Goal: Task Accomplishment & Management: Use online tool/utility

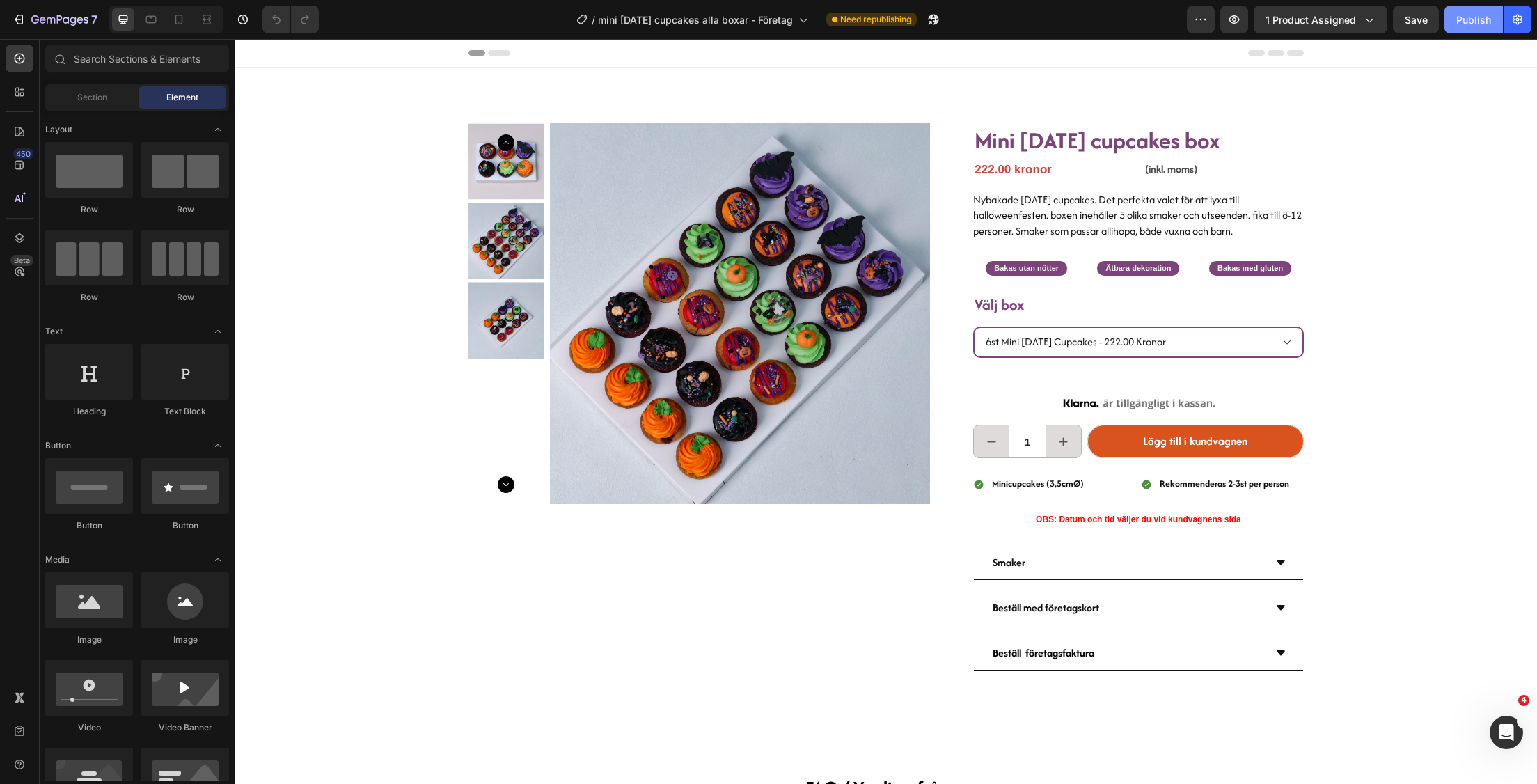
click at [1477, 32] on button "Publish" at bounding box center [1474, 20] width 58 height 28
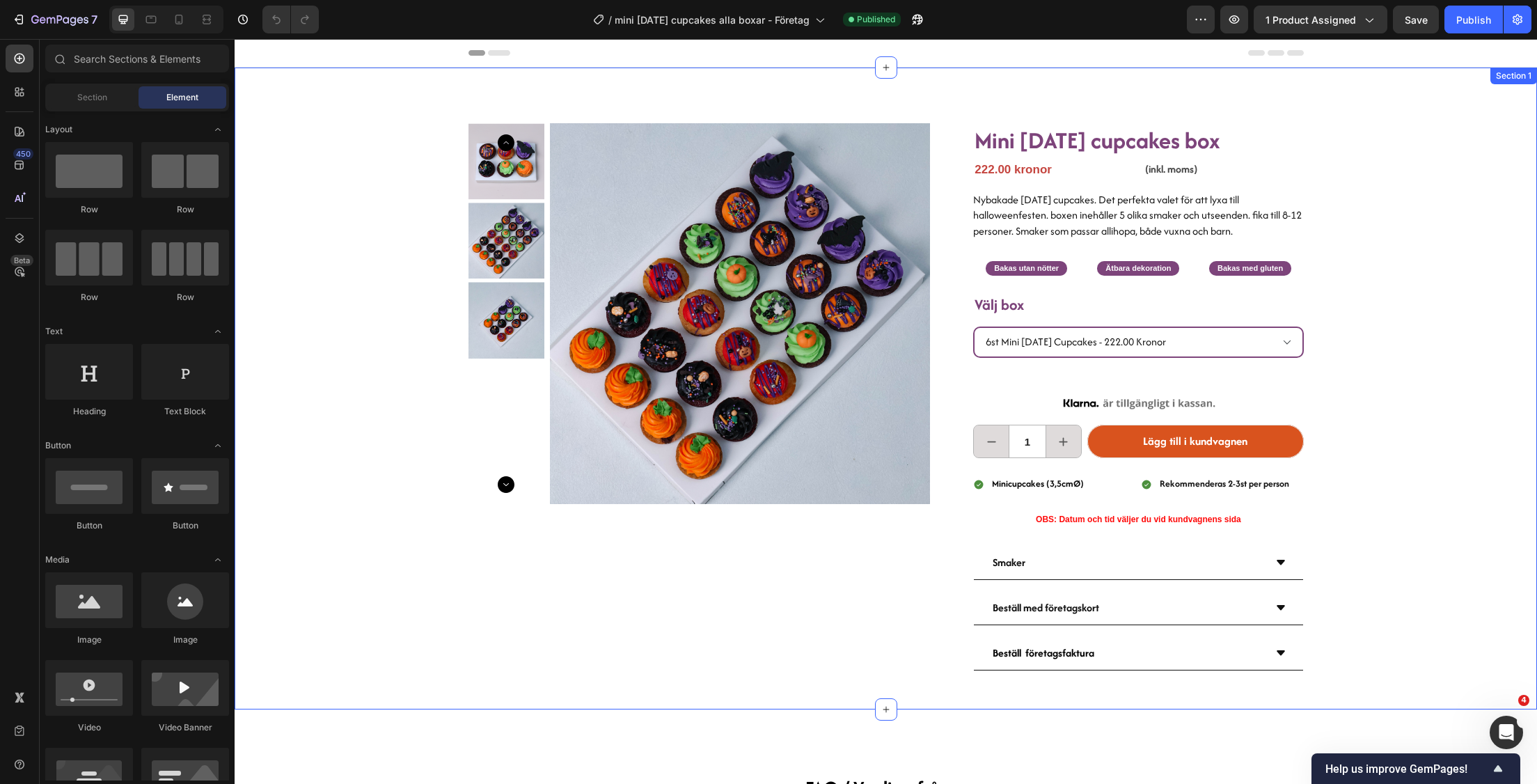
click at [1450, 111] on div "Product Images Mini [DATE] cupcakes box Heading 222.00 kronor Product Price Pro…" at bounding box center [885, 388] width 1302 height 642
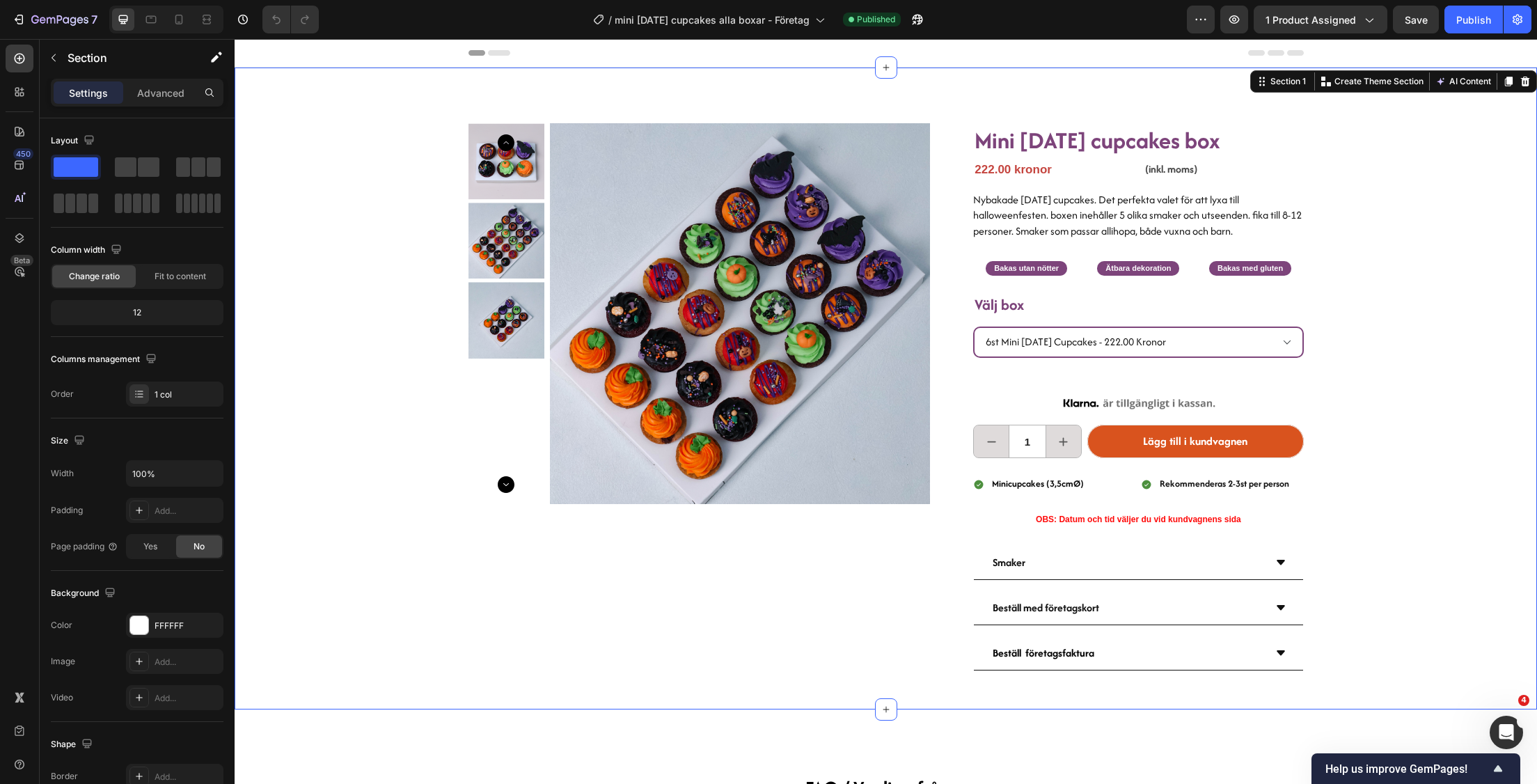
click at [1395, 273] on div "Product Images Mini [DATE] cupcakes box Heading 222.00 kronor Product Price Pro…" at bounding box center [885, 388] width 1302 height 642
click at [75, 58] on p "Section" at bounding box center [125, 58] width 114 height 17
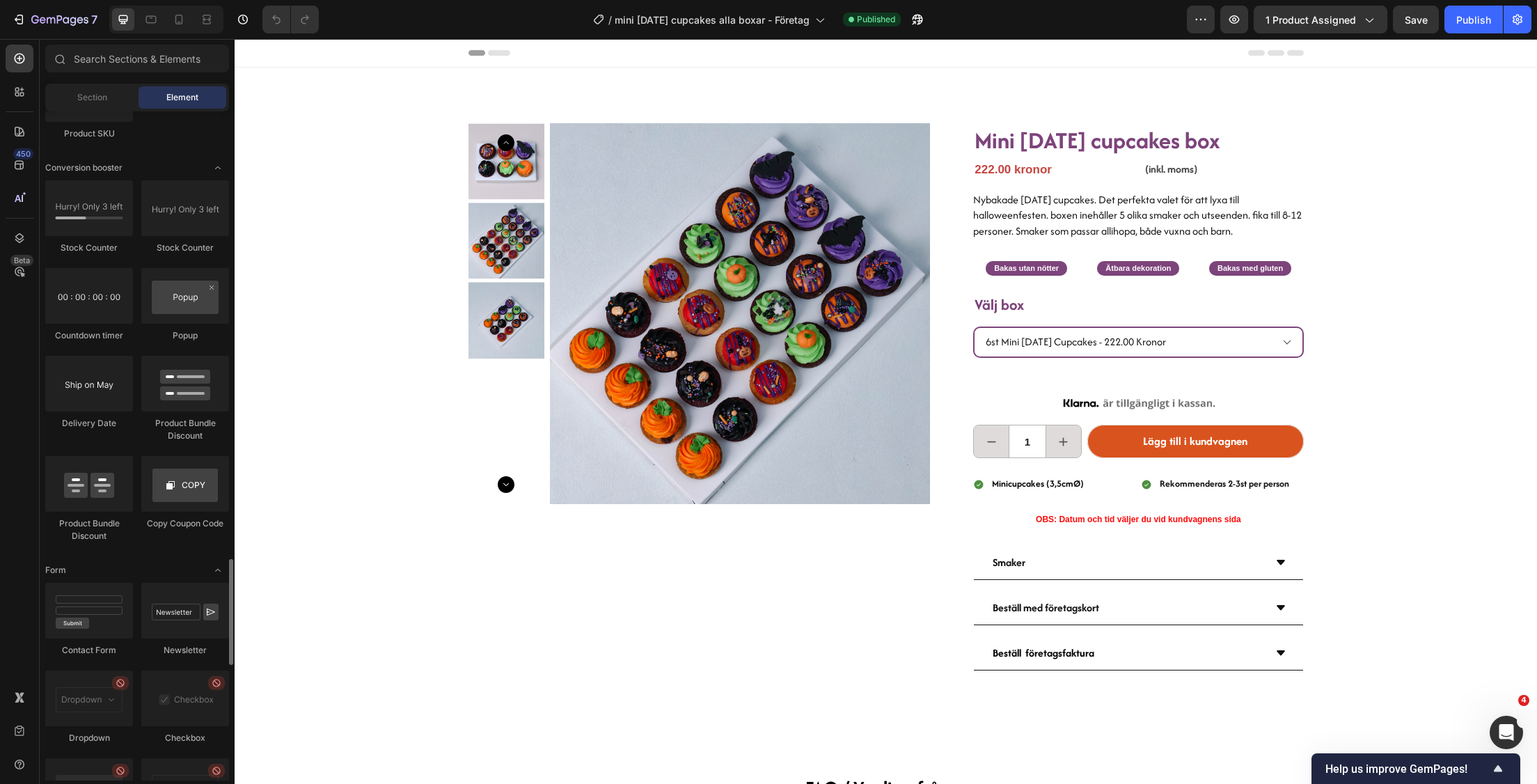
scroll to position [3547, 0]
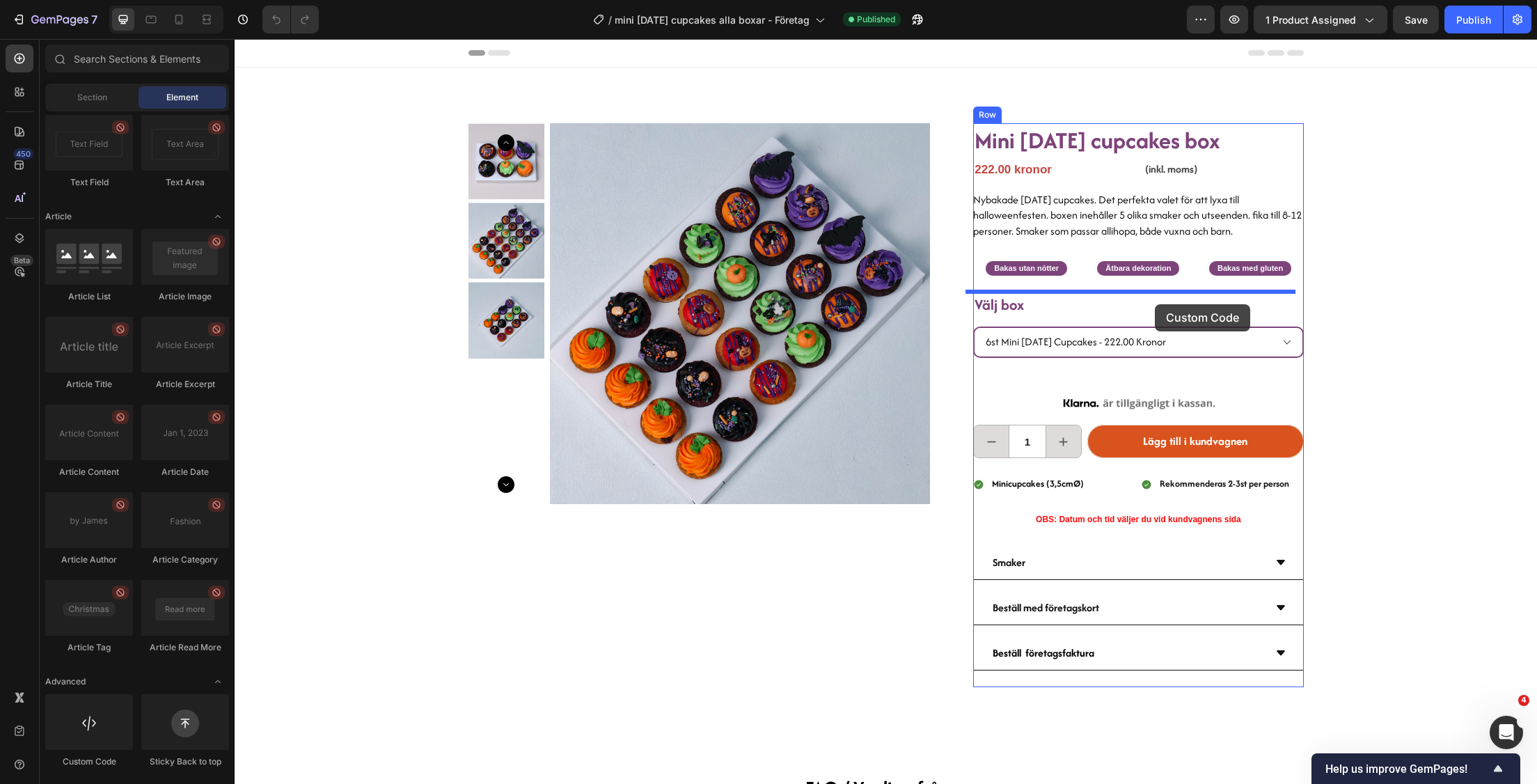
drag, startPoint x: 316, startPoint y: 780, endPoint x: 1155, endPoint y: 304, distance: 964.6
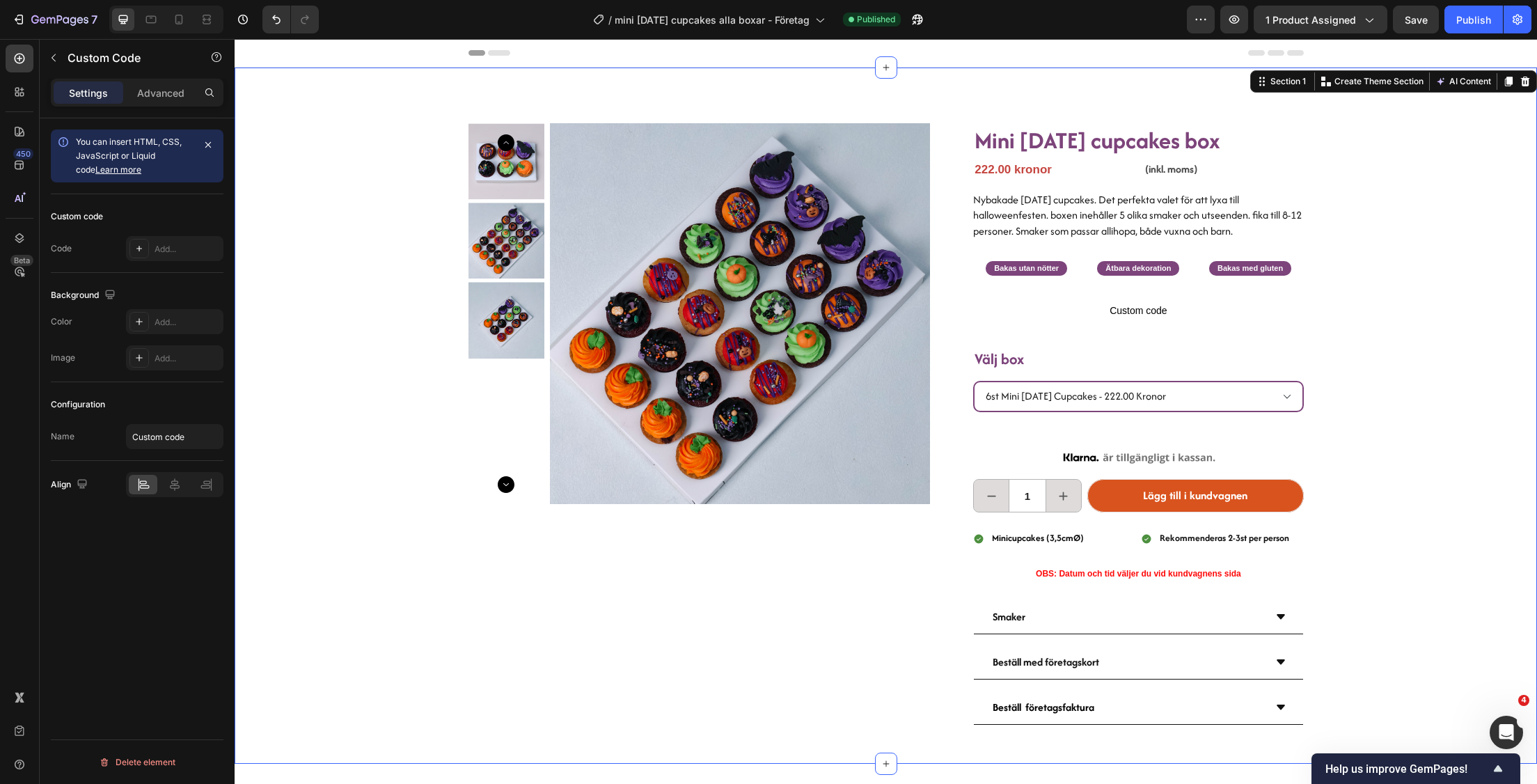
click at [1373, 297] on div "Product Images Mini [DATE] cupcakes box Heading 222.00 kronor Product Price Pro…" at bounding box center [885, 415] width 1302 height 696
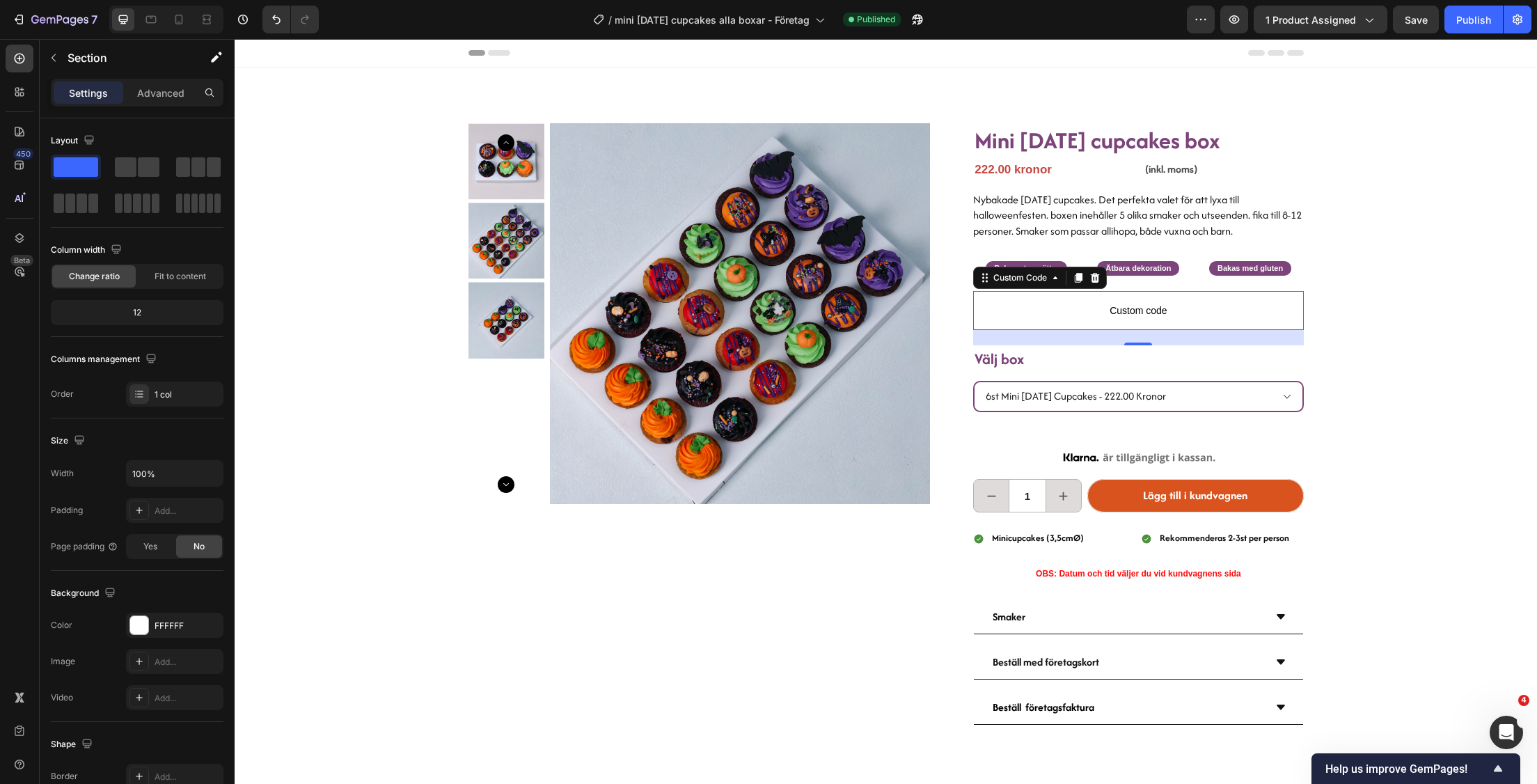
click at [1161, 310] on span "Custom code" at bounding box center [1138, 310] width 330 height 17
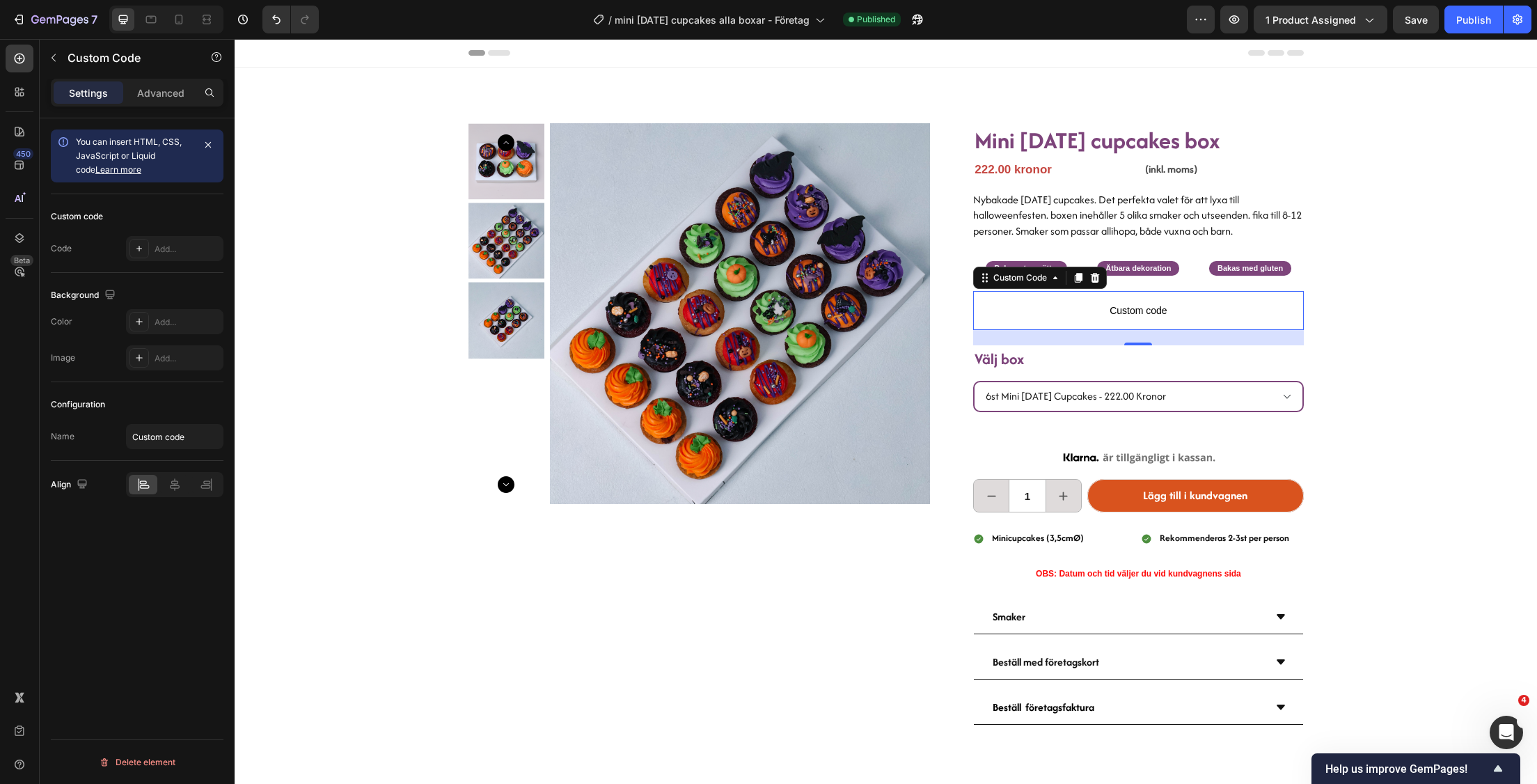
click at [1161, 310] on span "Custom code" at bounding box center [1138, 310] width 330 height 17
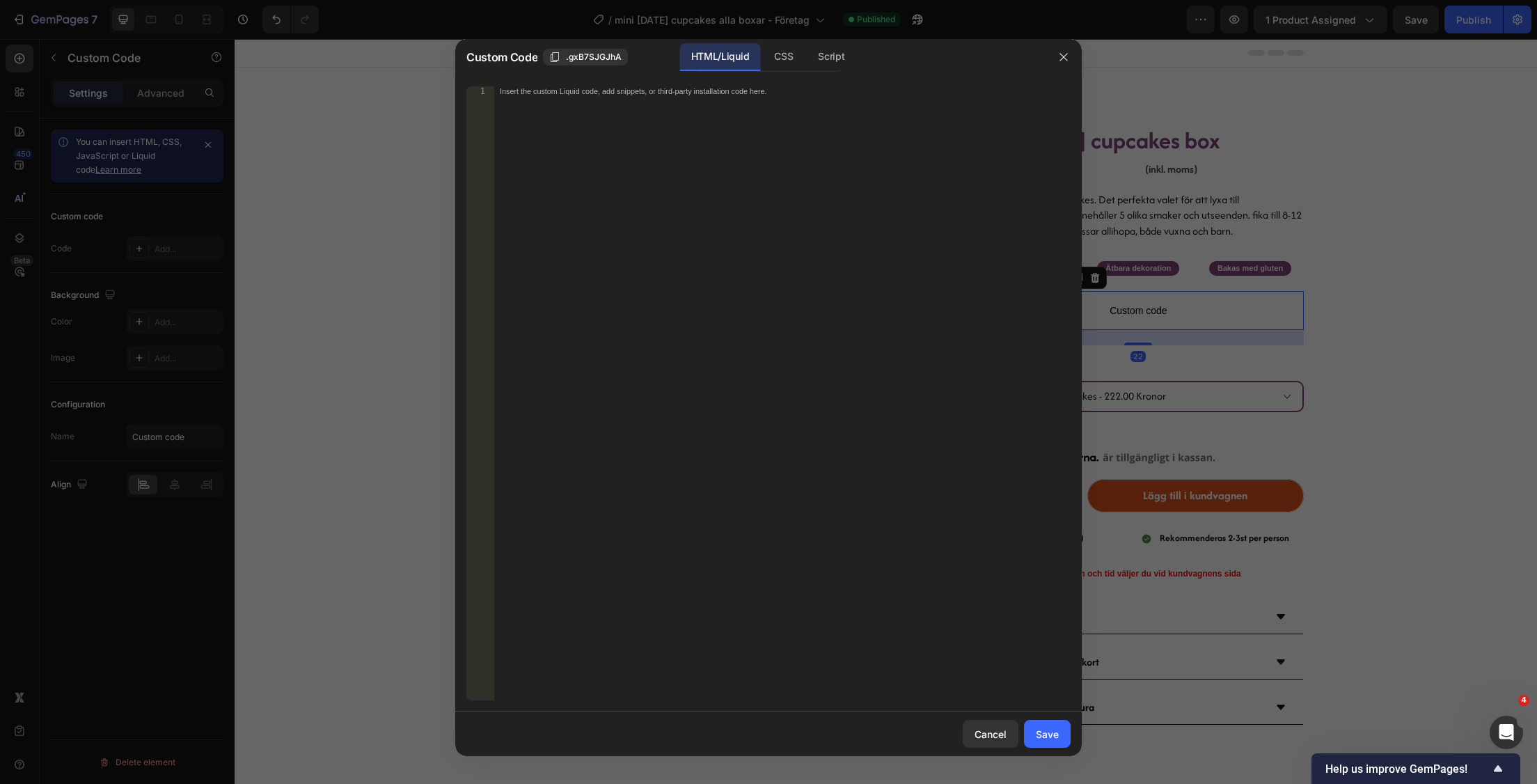
click at [1378, 267] on div at bounding box center [768, 392] width 1537 height 784
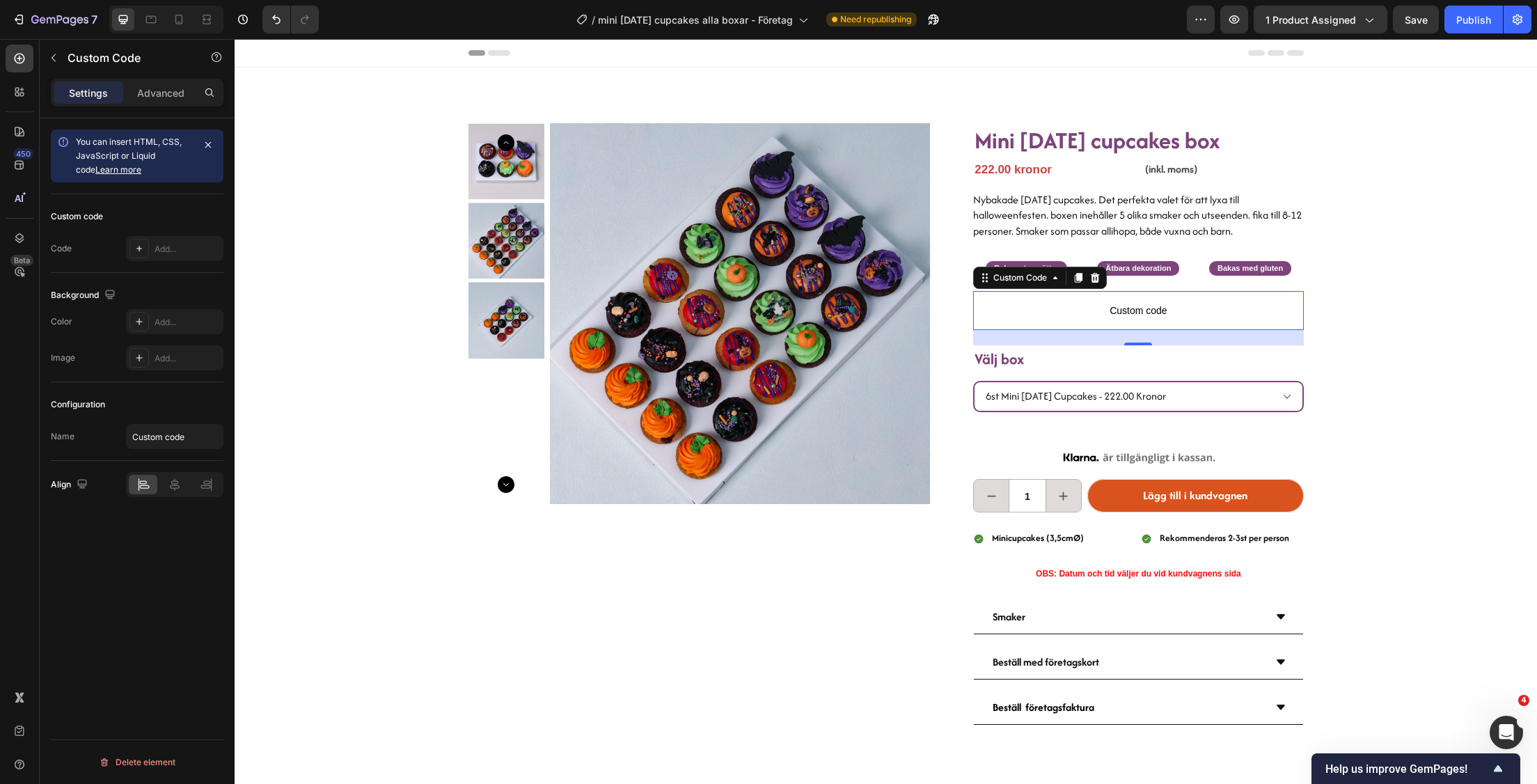
click at [1180, 313] on span "Custom code" at bounding box center [1138, 310] width 330 height 17
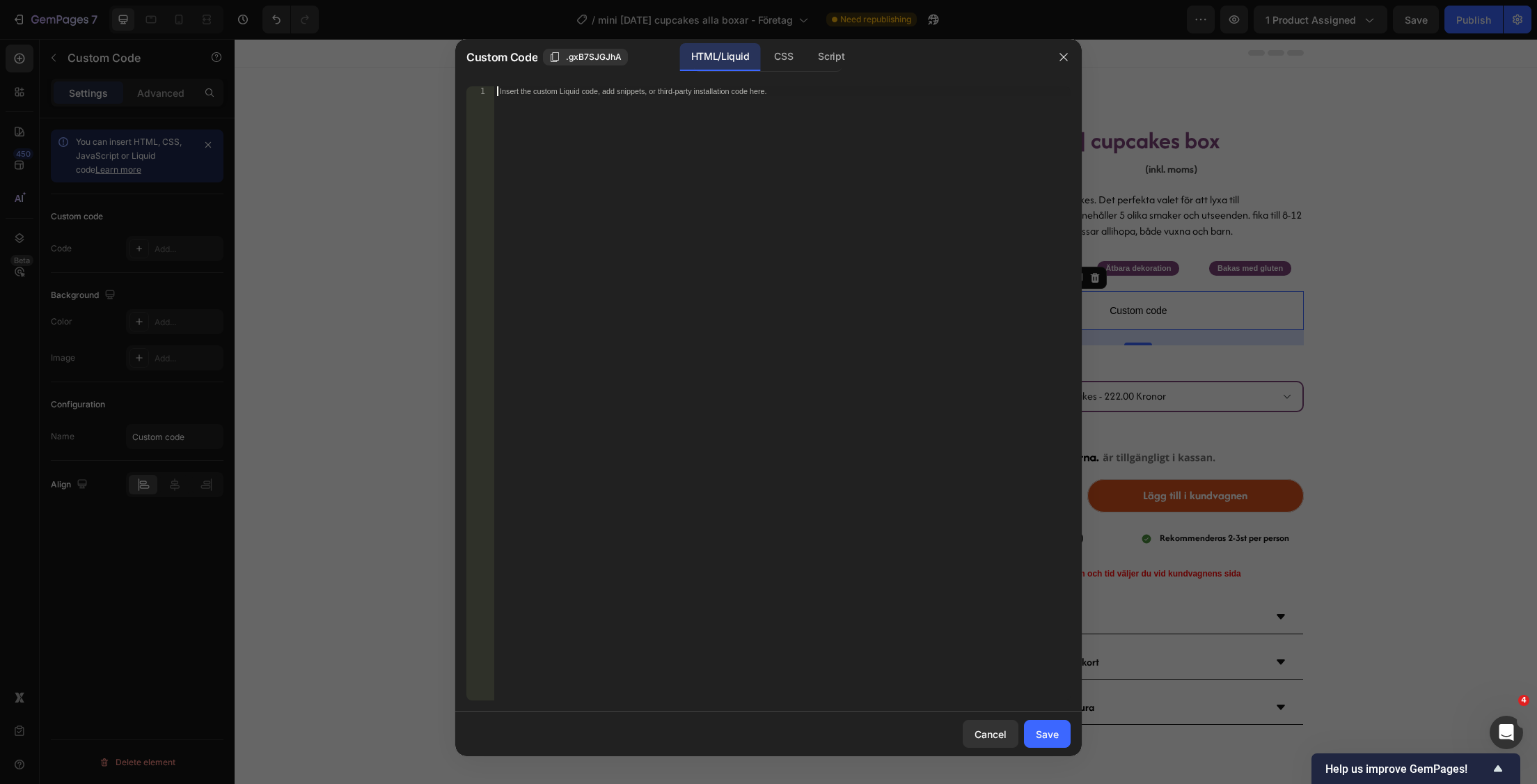
click at [660, 165] on div "Insert the custom Liquid code, add snippets, or third-party installation code h…" at bounding box center [782, 403] width 576 height 634
paste textarea "<div class="lb-widget-pac"></div>"
type textarea "<div class="lb-widget-pac"></div>"
click at [1044, 733] on div "Save" at bounding box center [1047, 734] width 23 height 15
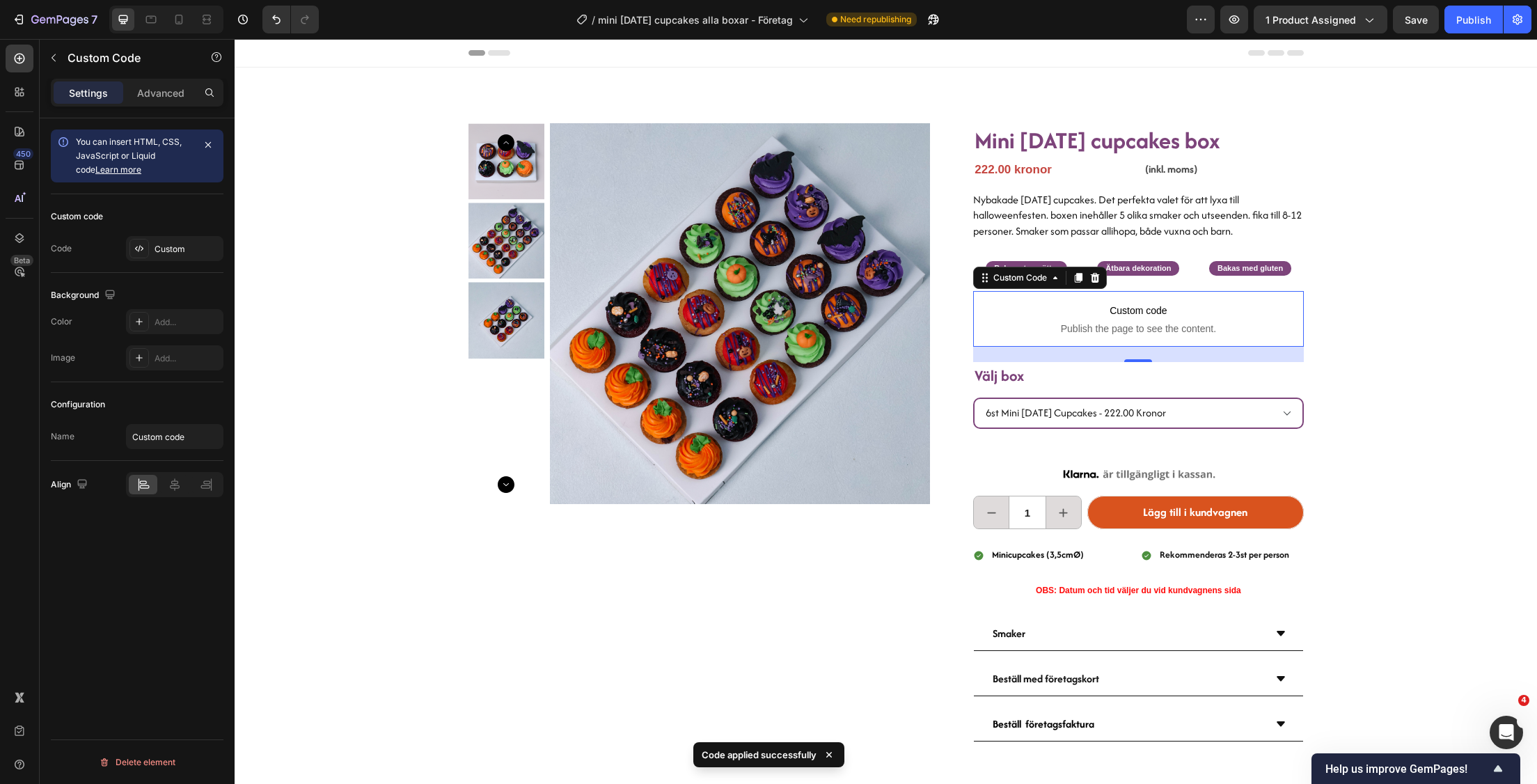
click at [1449, 302] on div "Product Images Mini [DATE] cupcakes box Heading 222.00 kronor Product Price Pro…" at bounding box center [885, 424] width 1302 height 713
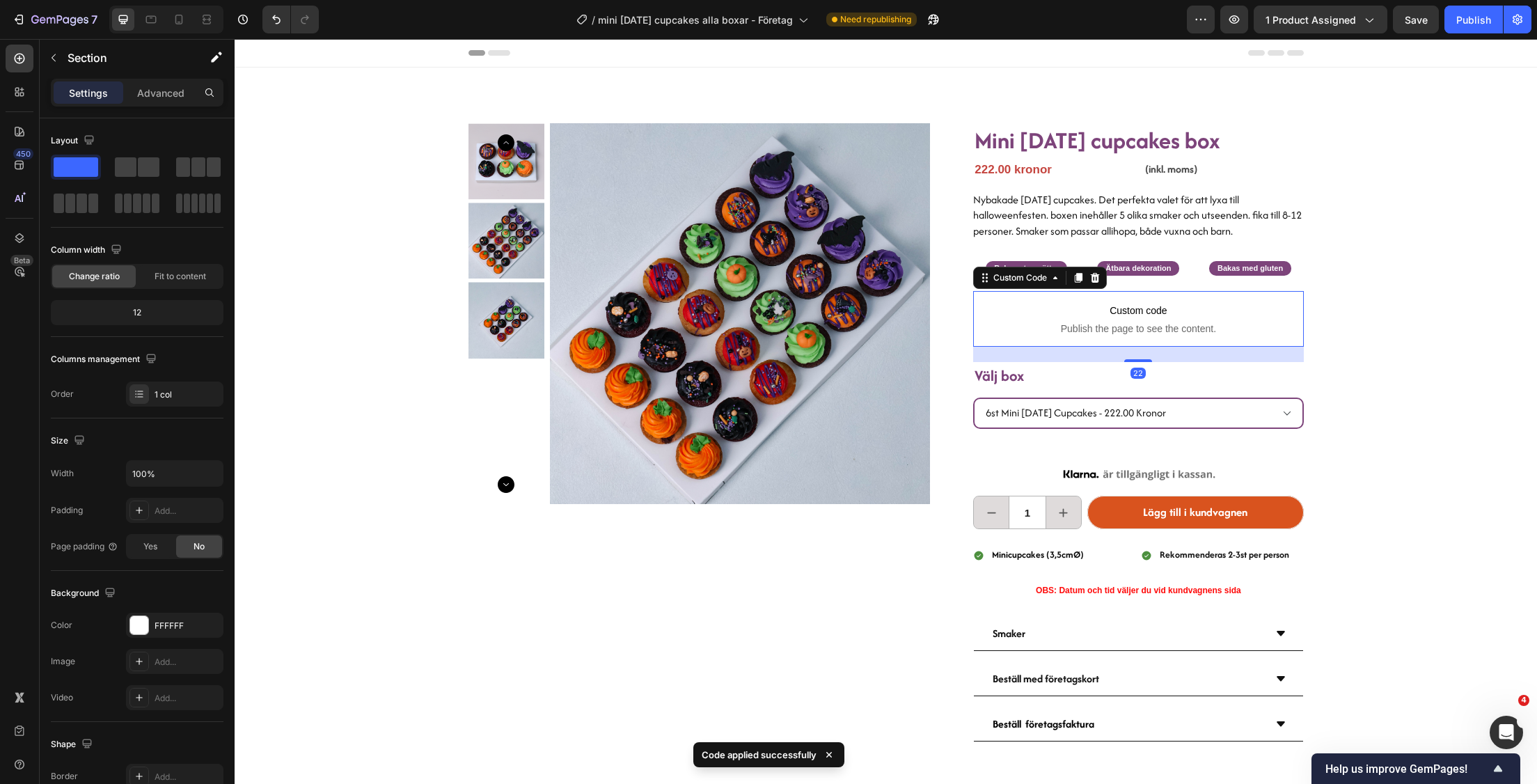
click at [1201, 319] on p "Custom code Publish the page to see the content." at bounding box center [1138, 318] width 330 height 55
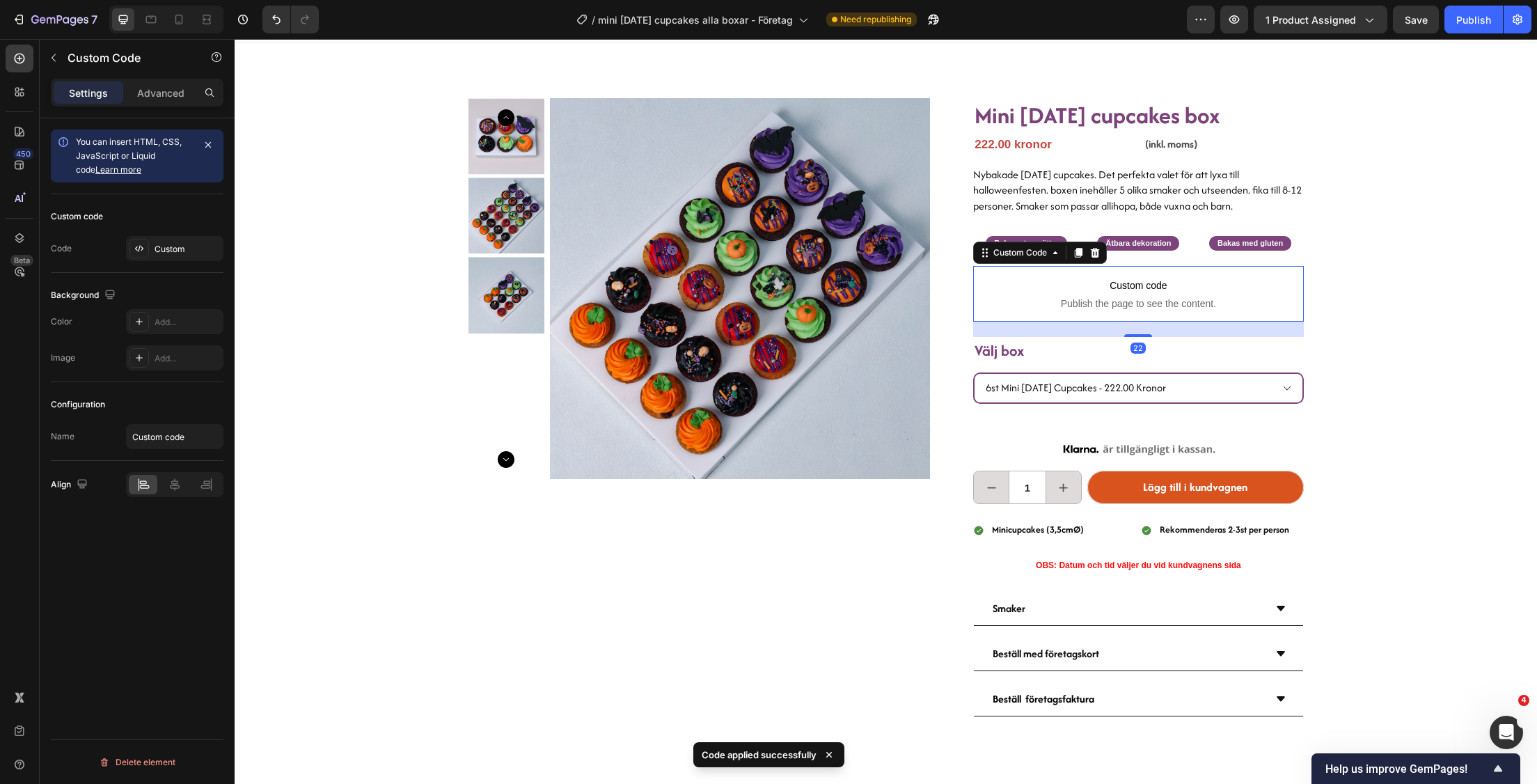
scroll to position [23, 0]
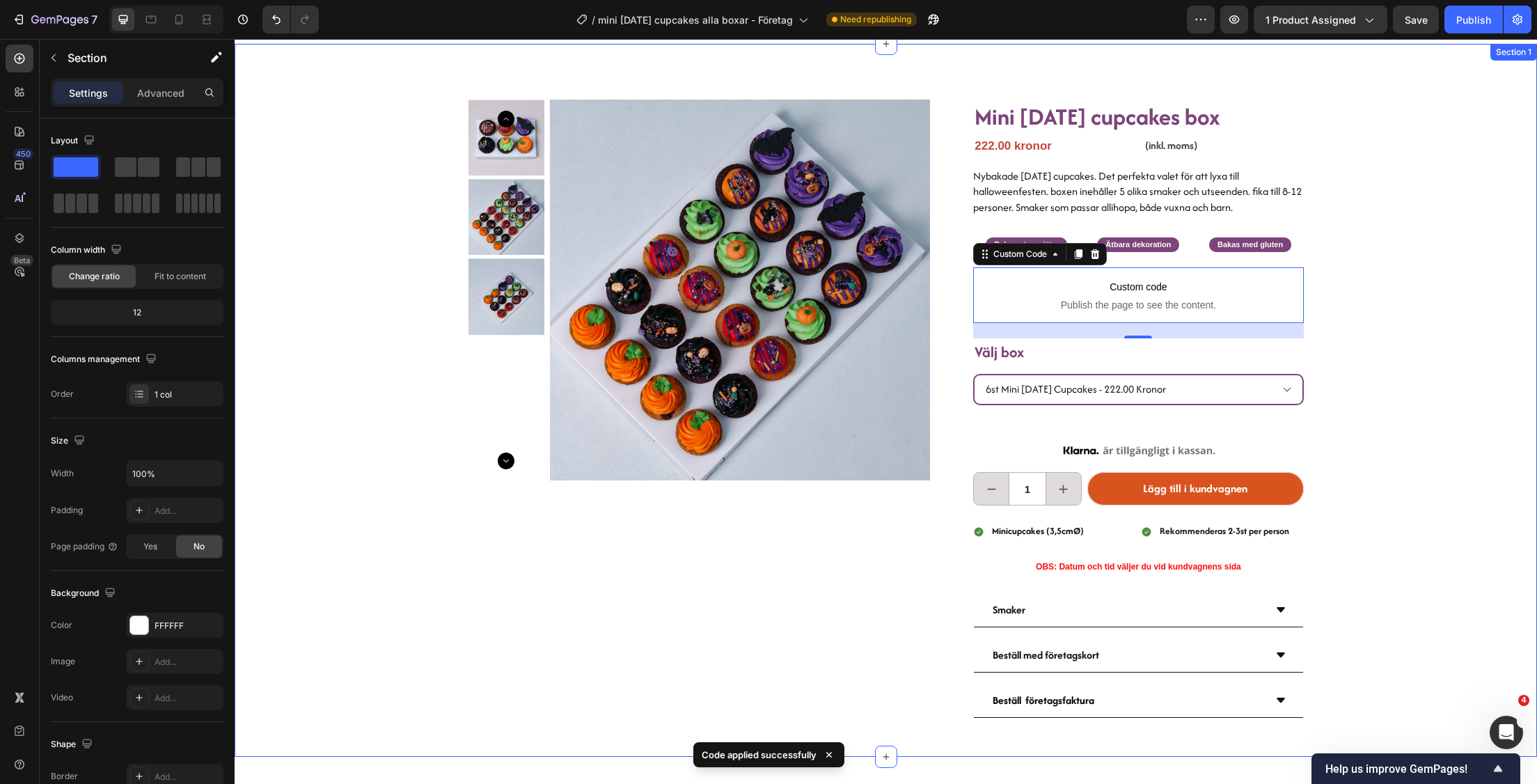
click at [1469, 280] on div "Product Images Mini [DATE] cupcakes box Heading 222.00 kronor Product Price Pro…" at bounding box center [885, 400] width 1302 height 713
click at [1050, 289] on span "Custom code" at bounding box center [1138, 286] width 330 height 17
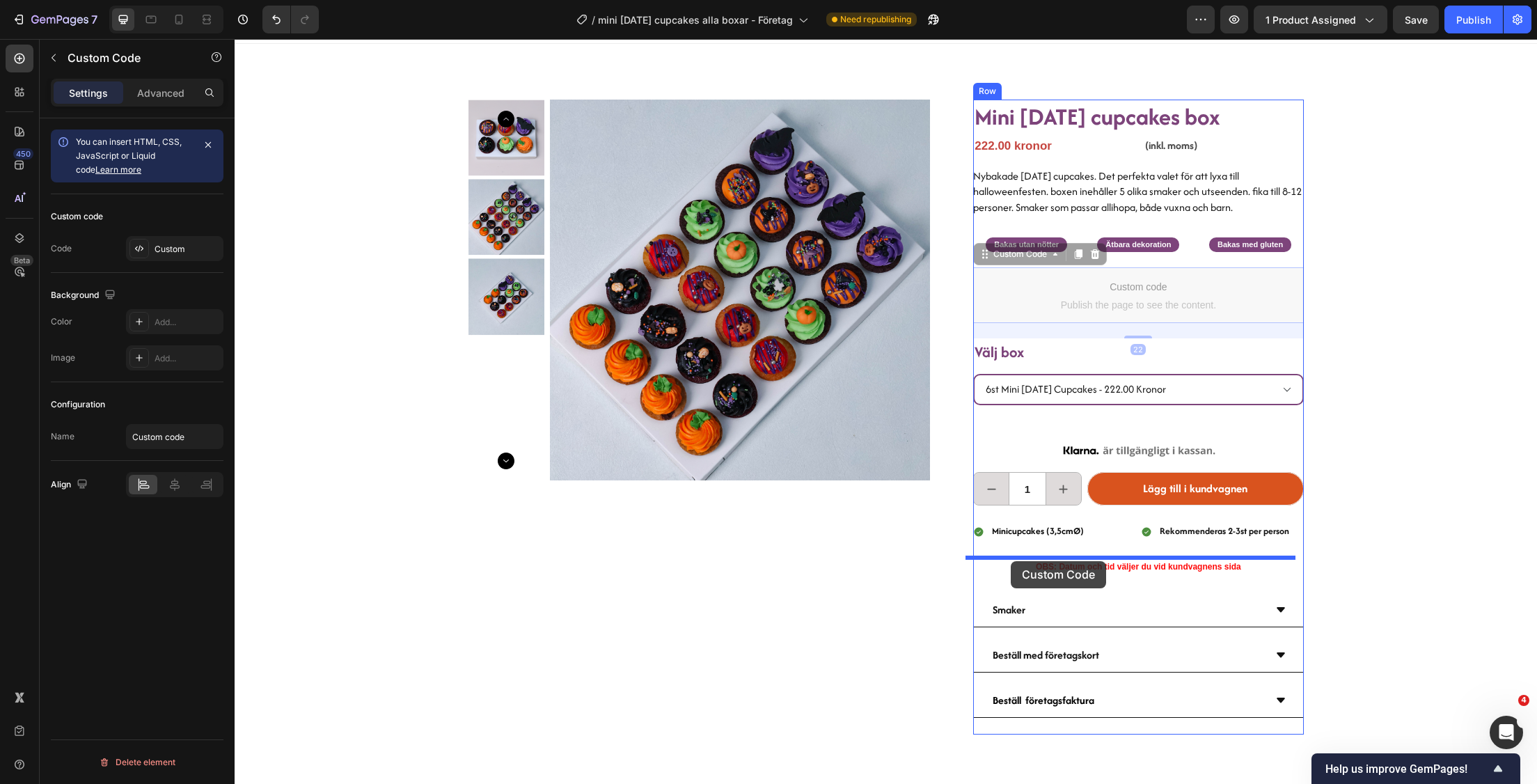
drag, startPoint x: 979, startPoint y: 257, endPoint x: 1011, endPoint y: 561, distance: 305.7
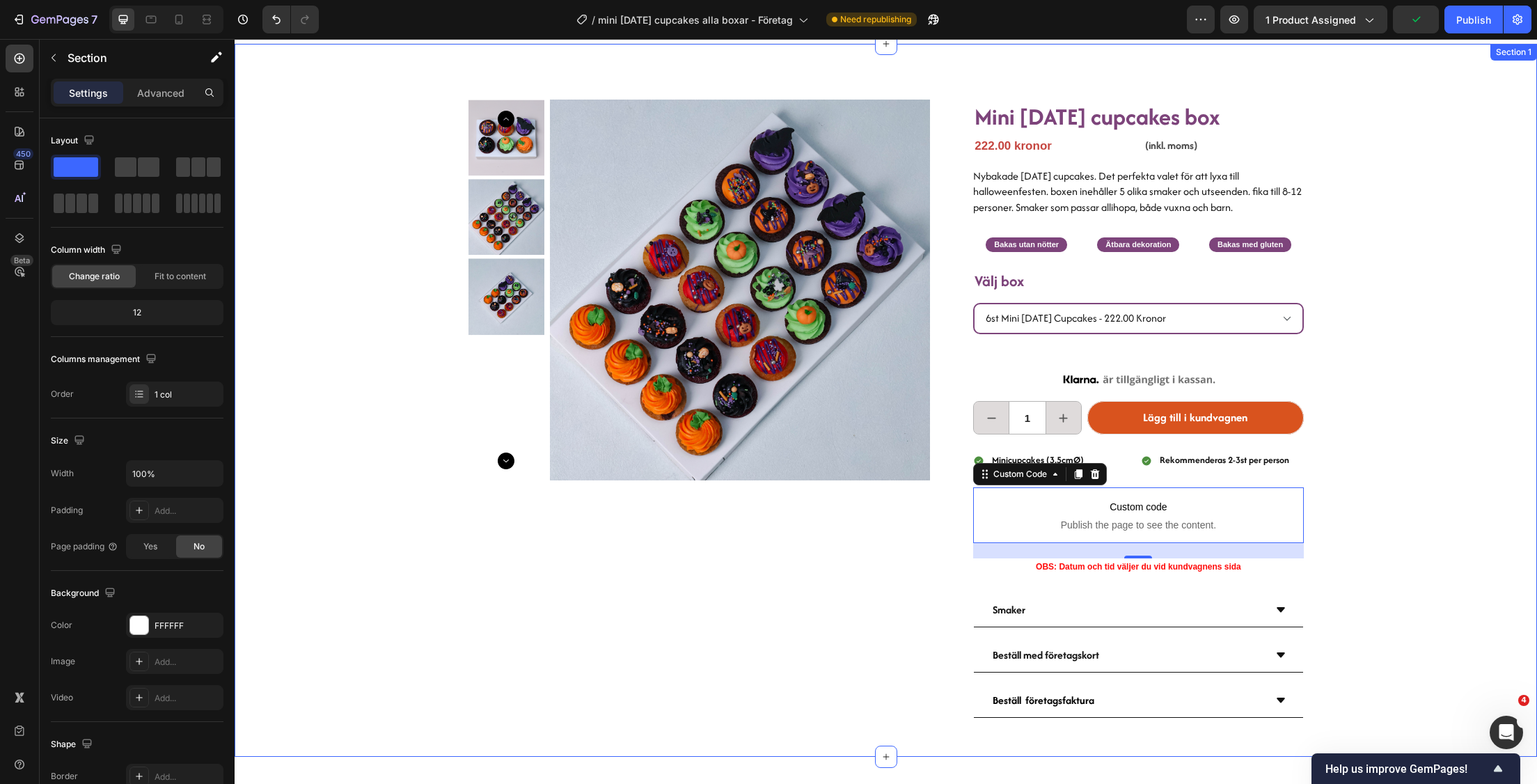
drag, startPoint x: 1406, startPoint y: 470, endPoint x: 1409, endPoint y: 459, distance: 11.4
click at [1406, 466] on div "Product Images Mini [DATE] cupcakes box Heading 222.00 kronor Product Price Pro…" at bounding box center [885, 400] width 1302 height 713
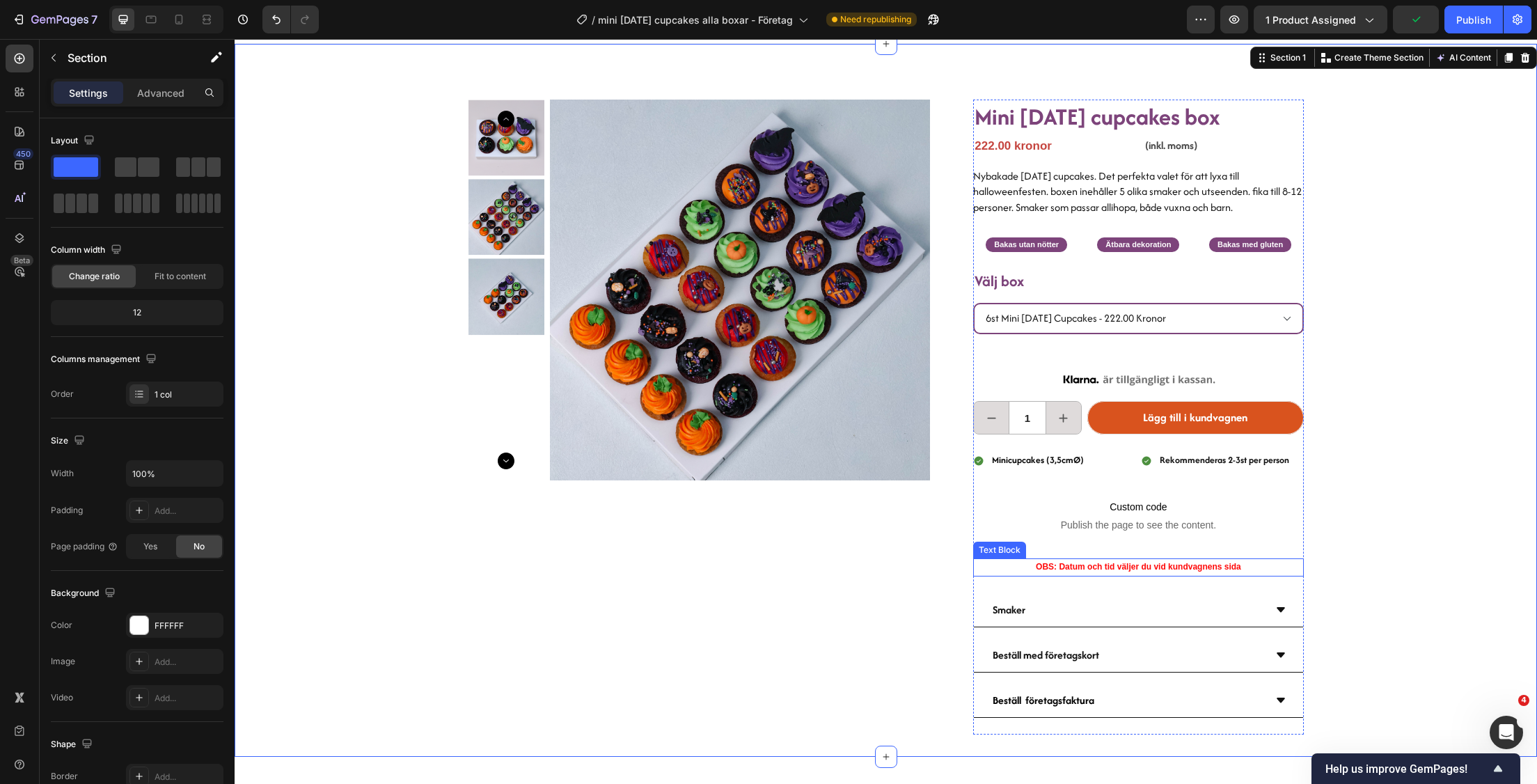
click at [1125, 568] on strong "OBS: Datum och tid väljer du vid kundvagnens sida" at bounding box center [1138, 566] width 206 height 9
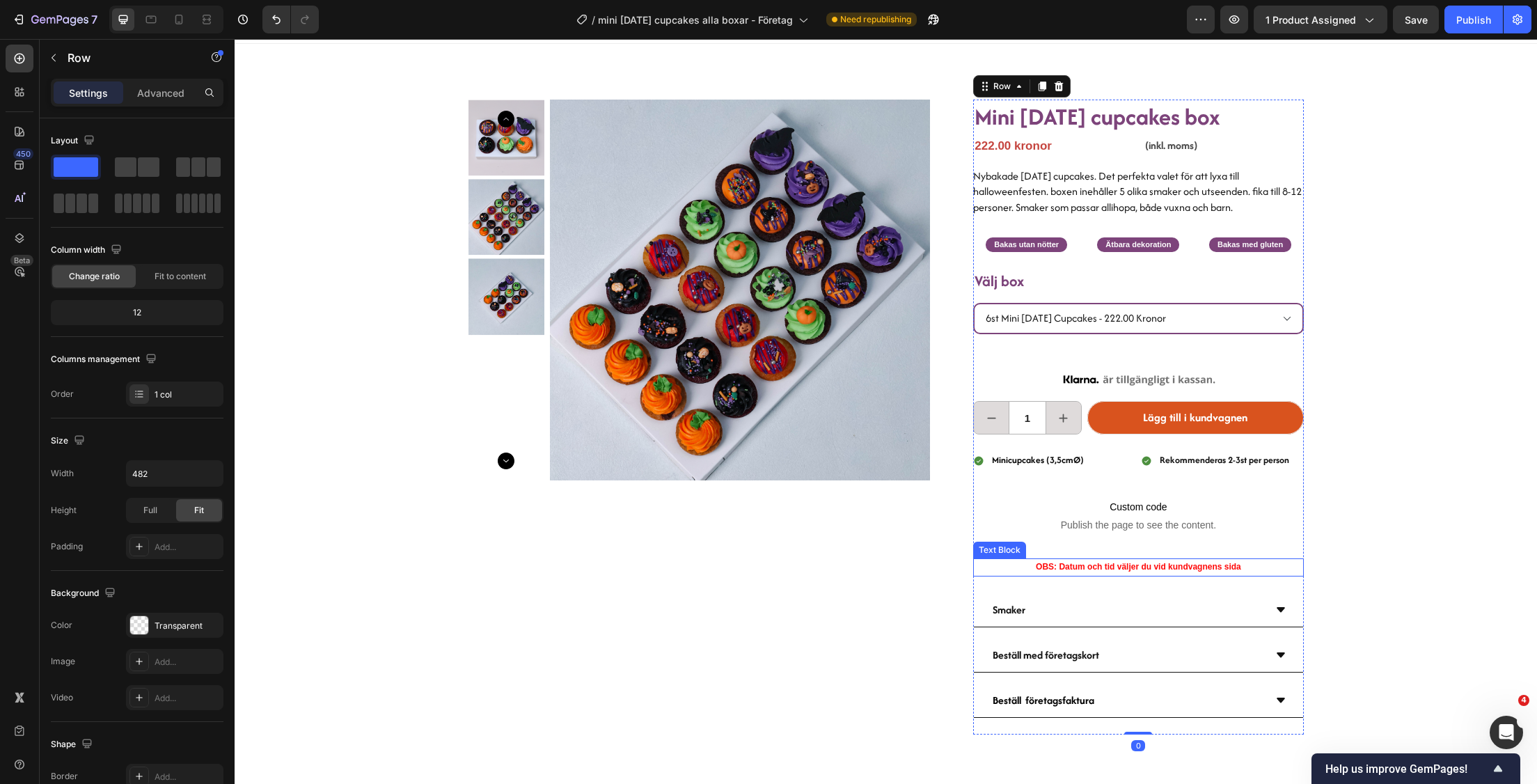
click at [1081, 558] on div "OBS: Datum och tid väljer du vid kundvagnens sida" at bounding box center [1138, 567] width 330 height 18
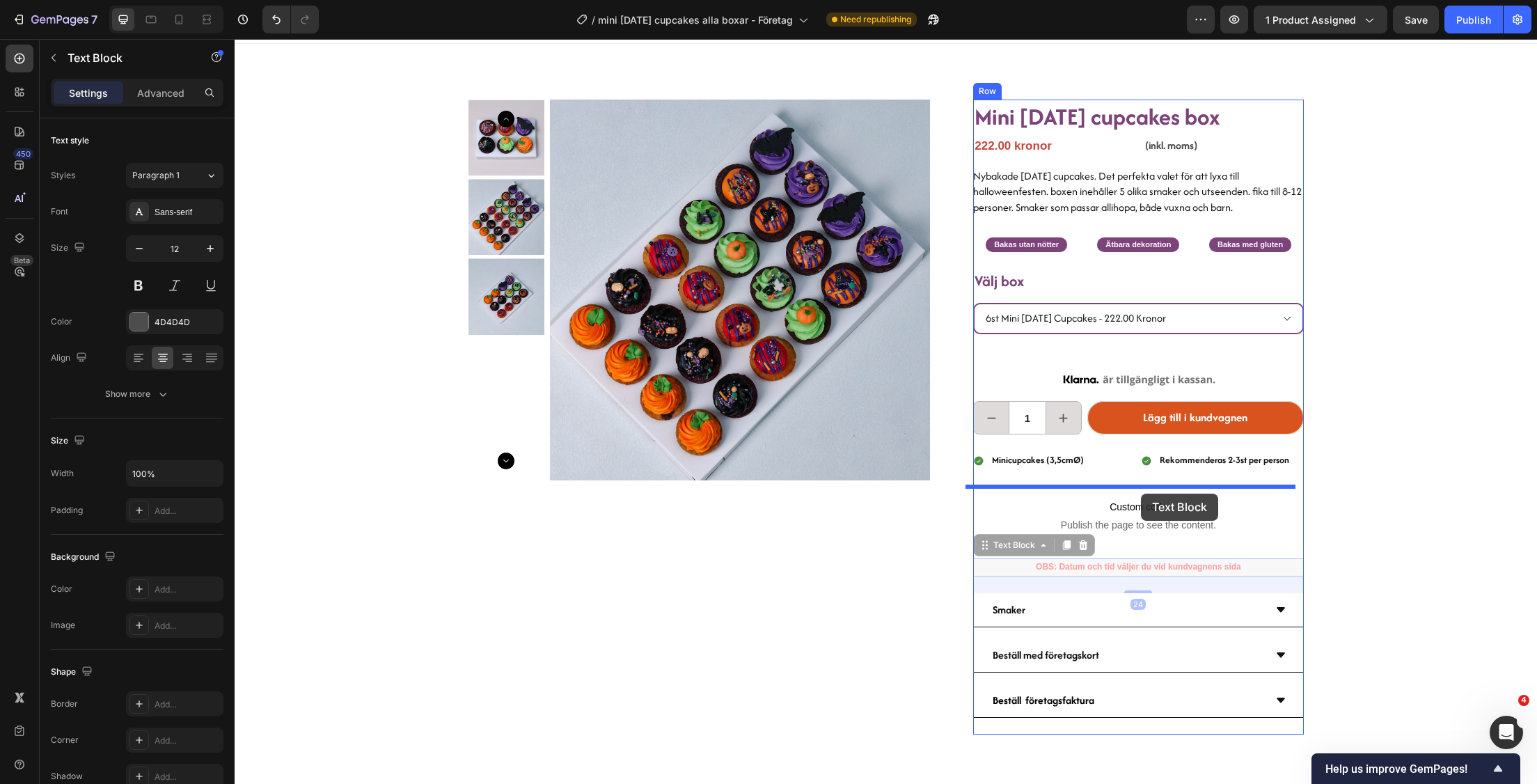
drag, startPoint x: 977, startPoint y: 546, endPoint x: 1141, endPoint y: 493, distance: 172.4
click at [1141, 493] on div "Header Product Images Mini [DATE] cupcakes box Heading 222.00 kronor Product Pr…" at bounding box center [885, 732] width 1302 height 1432
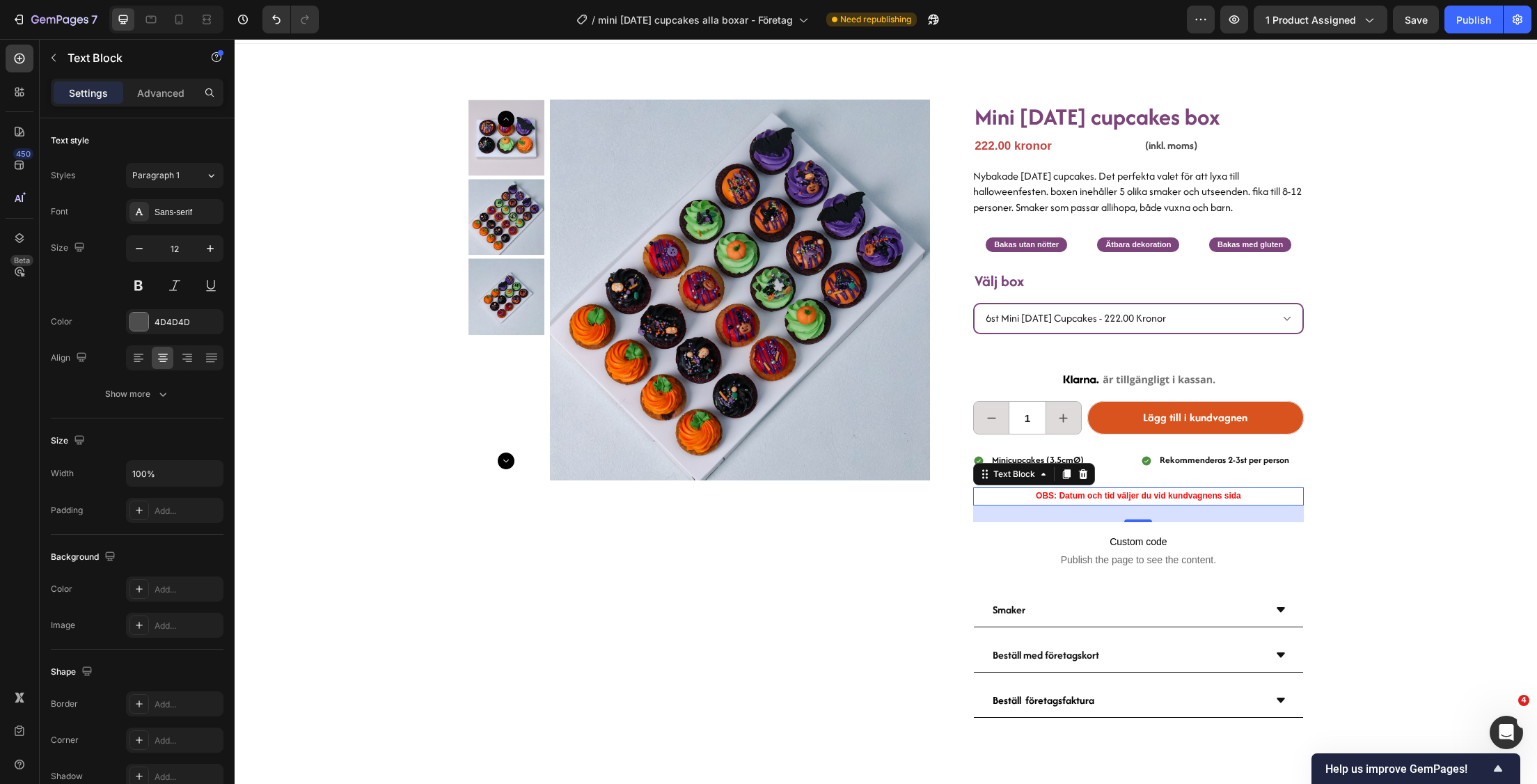
click at [1411, 378] on div "Product Images Mini [DATE] cupcakes box Heading 222.00 kronor Product Price Pro…" at bounding box center [885, 400] width 1302 height 713
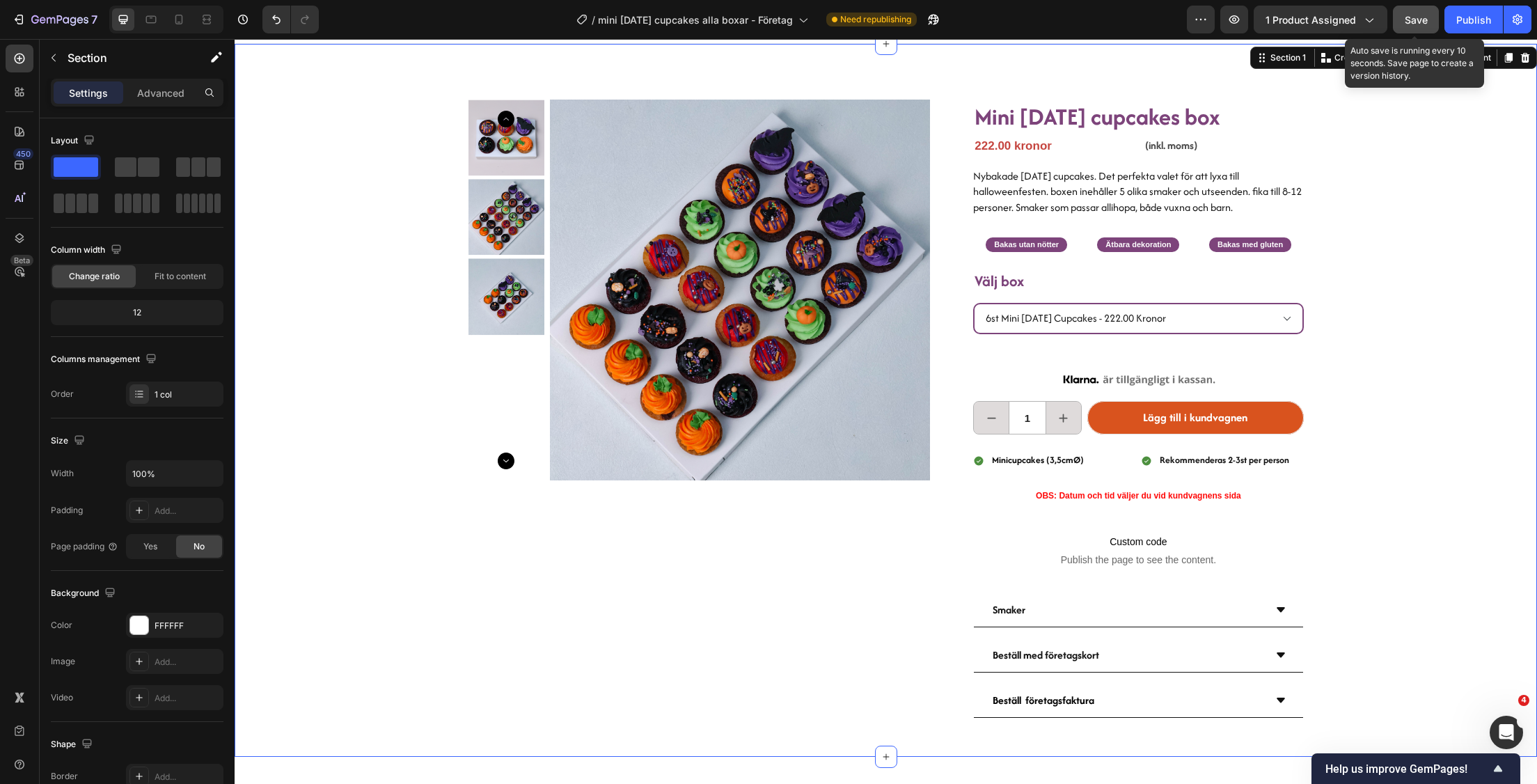
click at [1420, 28] on button "Save" at bounding box center [1415, 20] width 46 height 28
click at [1450, 215] on div "Product Images Mini [DATE] cupcakes box Heading 222.00 kronor Product Price Pro…" at bounding box center [885, 400] width 1302 height 713
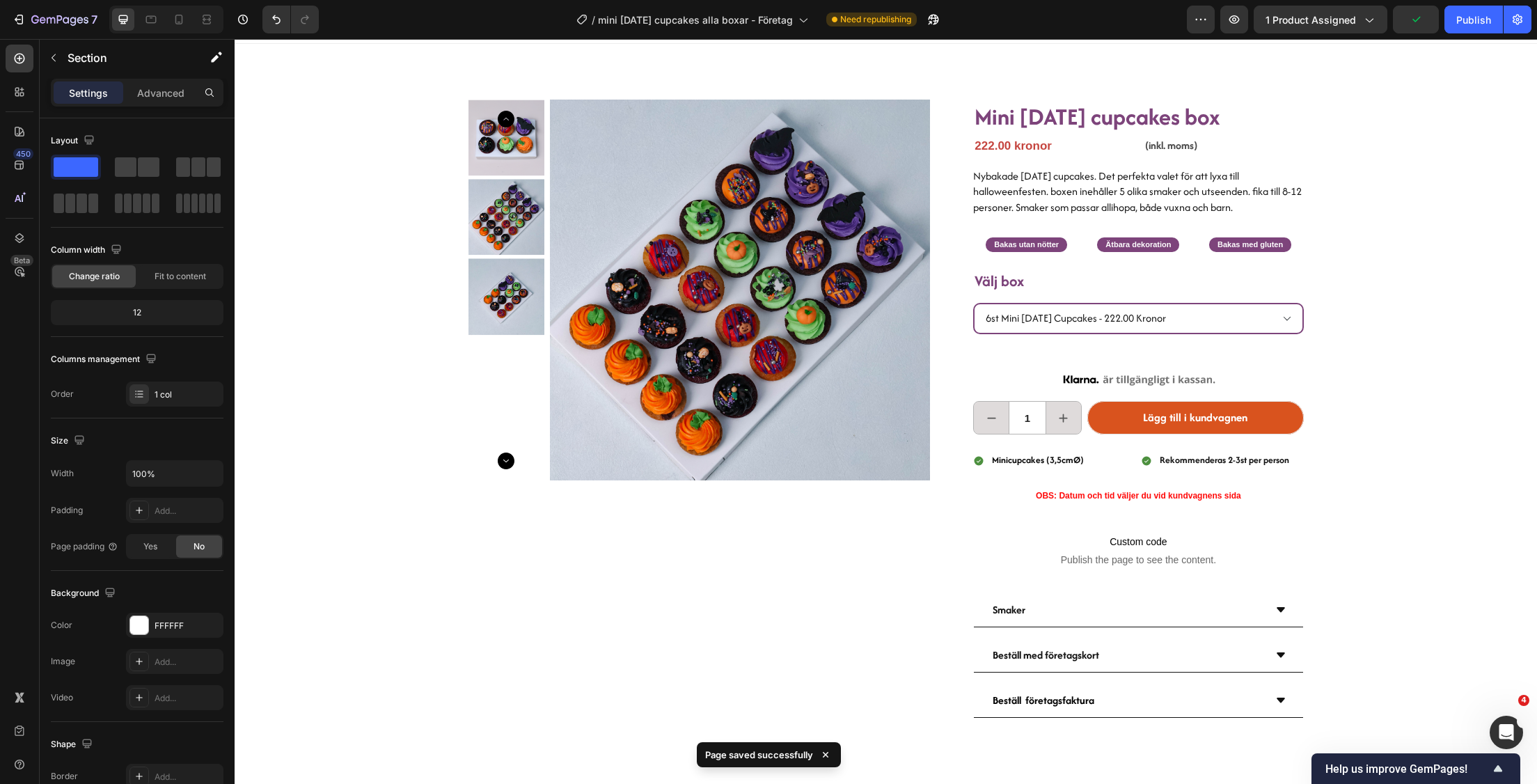
scroll to position [0, 0]
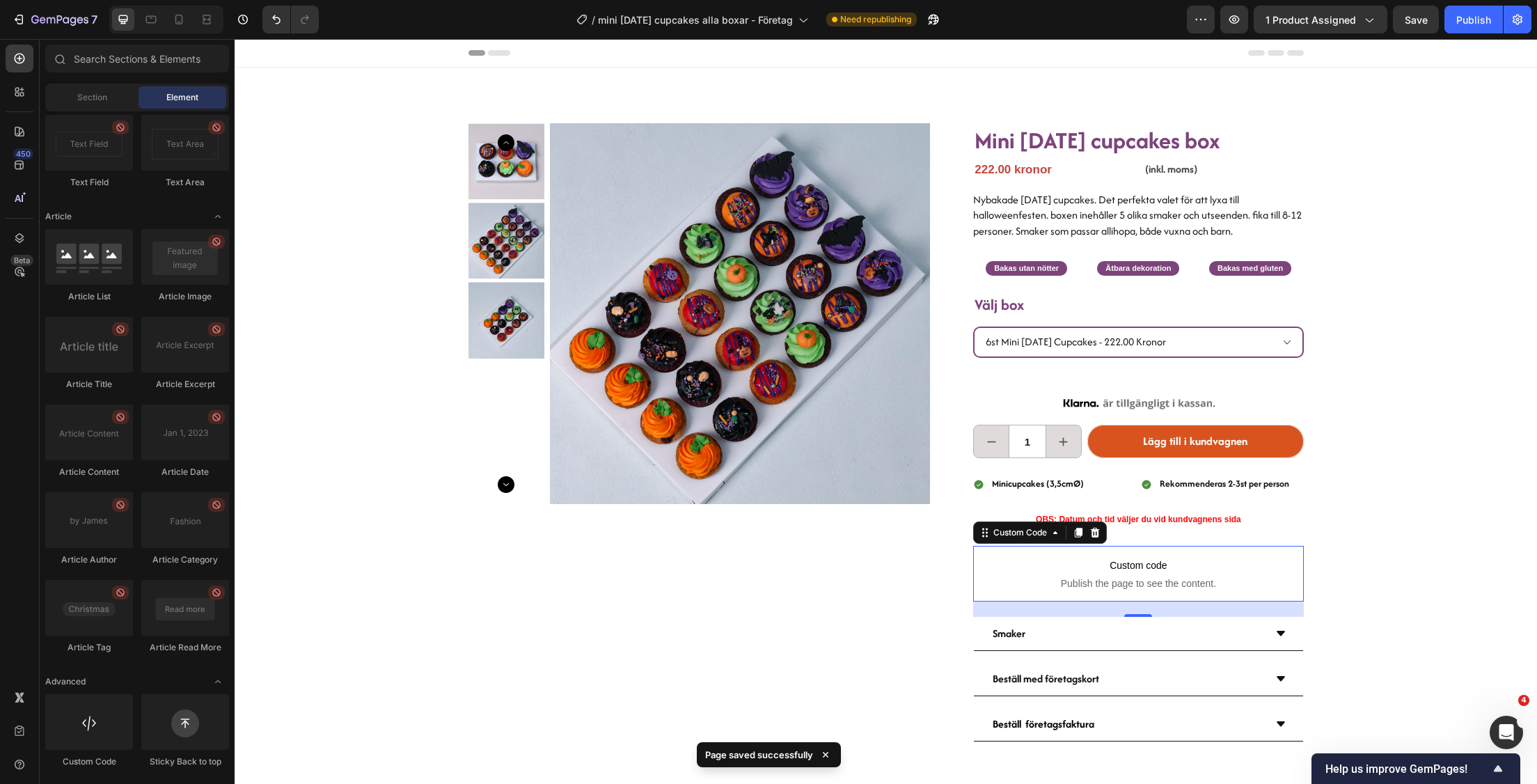
click at [1158, 566] on span "Custom code" at bounding box center [1138, 565] width 330 height 17
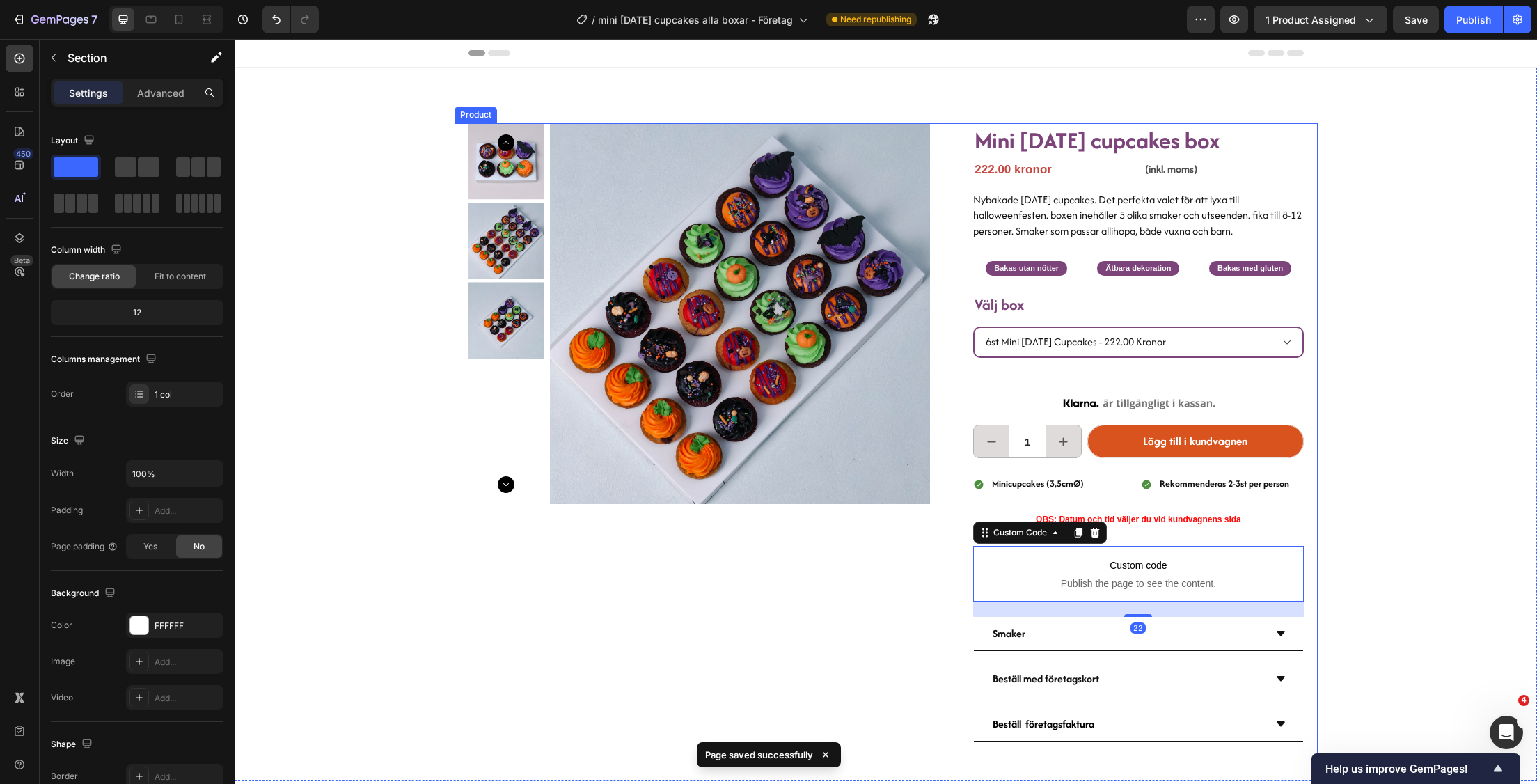
click at [1412, 530] on div "Product Images Mini [DATE] cupcakes box Heading 222.00 kronor Product Price Pro…" at bounding box center [885, 424] width 1302 height 713
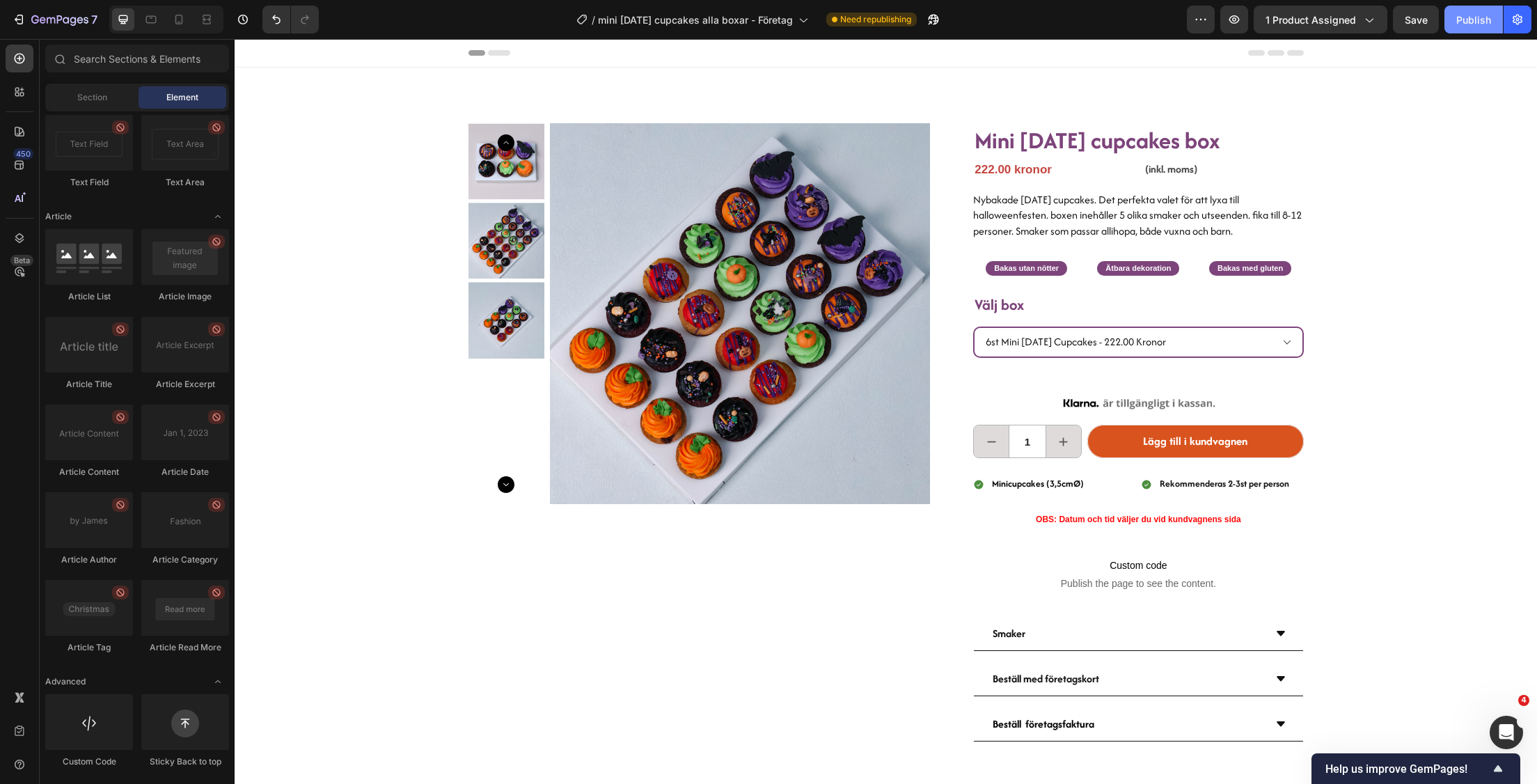
click at [1464, 22] on div "Publish" at bounding box center [1474, 20] width 35 height 15
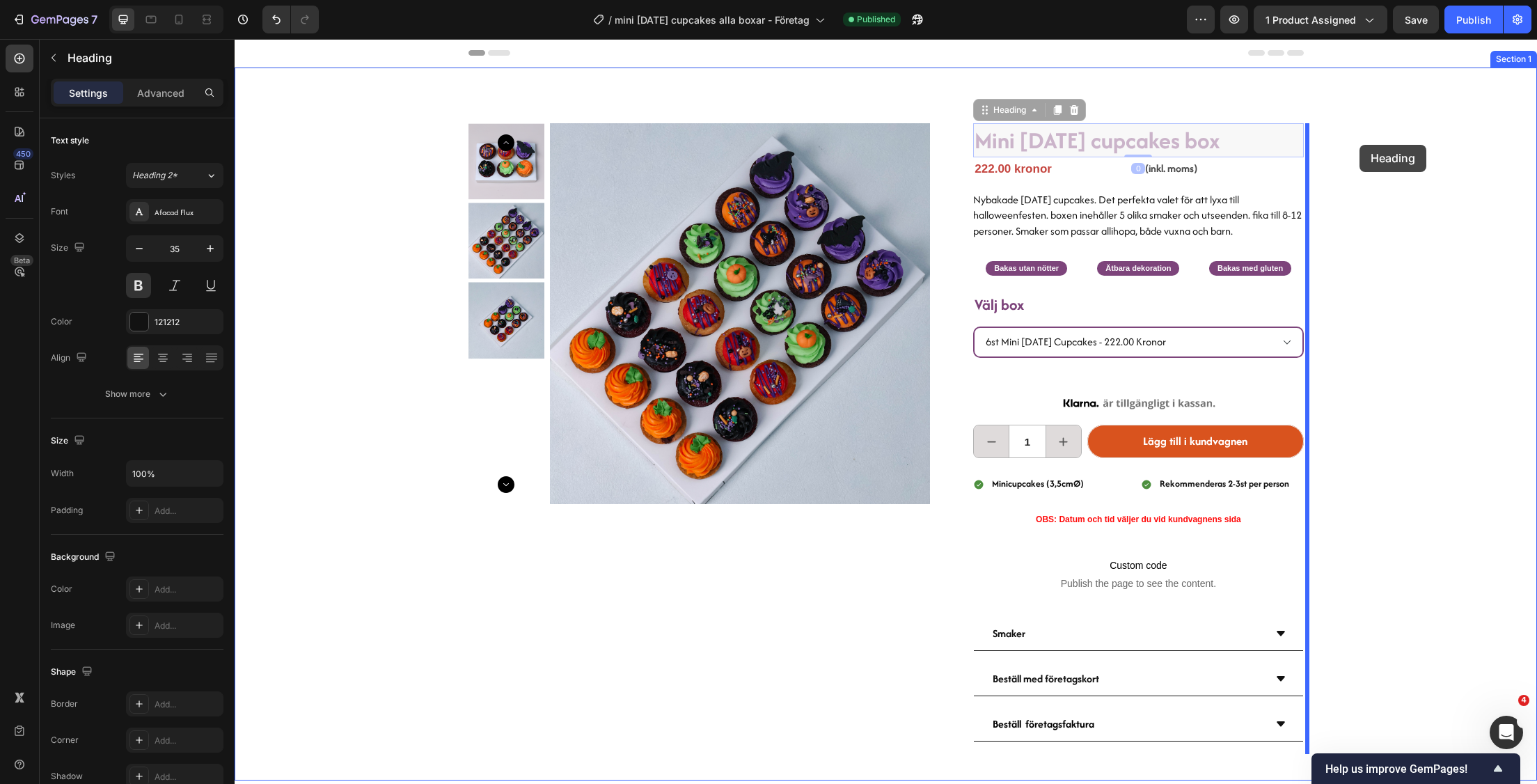
drag, startPoint x: 1011, startPoint y: 142, endPoint x: 1359, endPoint y: 145, distance: 348.0
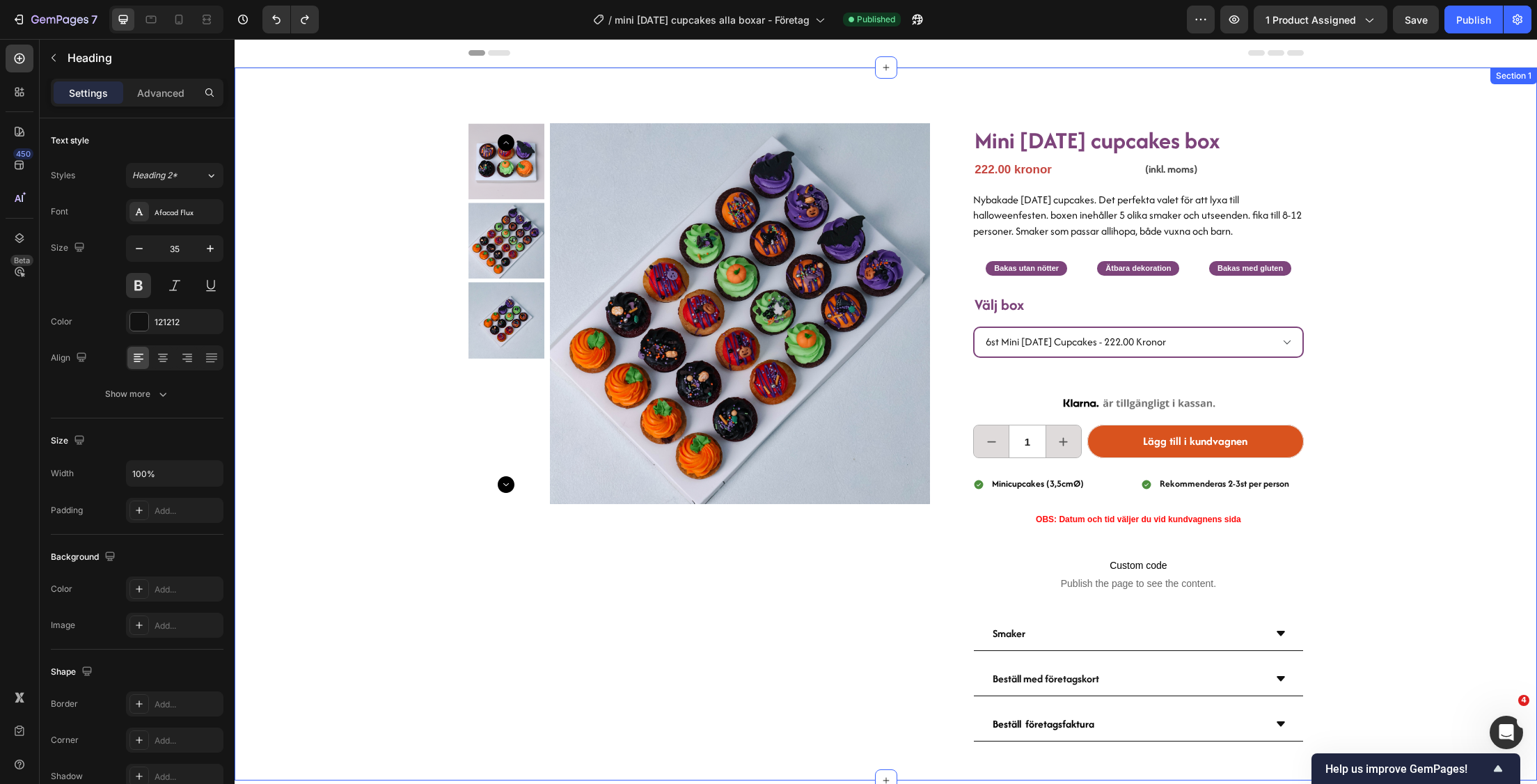
click at [1425, 237] on div "Product Images Mini [DATE] cupcakes box Heading 222.00 kronor Product Price Pro…" at bounding box center [885, 424] width 1302 height 713
